Goal: Information Seeking & Learning: Learn about a topic

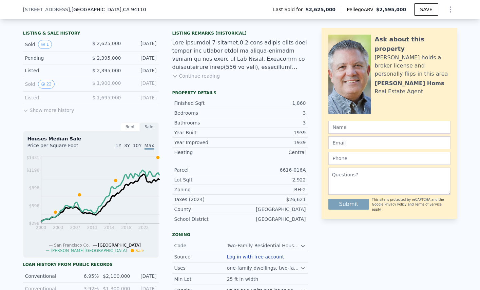
scroll to position [163, 0]
click at [23, 113] on icon at bounding box center [25, 109] width 5 height 5
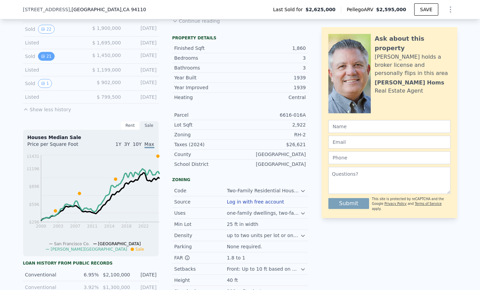
scroll to position [218, 0]
click at [41, 85] on icon "View historical data" at bounding box center [43, 83] width 4 height 4
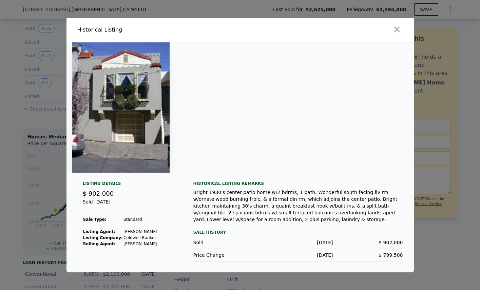
scroll to position [0, 0]
click at [401, 25] on icon "button" at bounding box center [396, 29] width 9 height 9
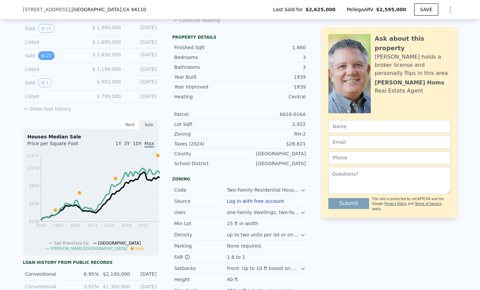
click at [38, 60] on button "21" at bounding box center [46, 55] width 17 height 9
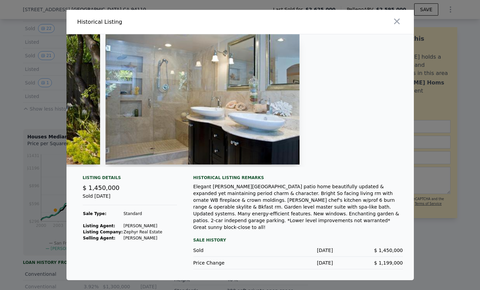
scroll to position [0, 3708]
